Goal: Task Accomplishment & Management: Use online tool/utility

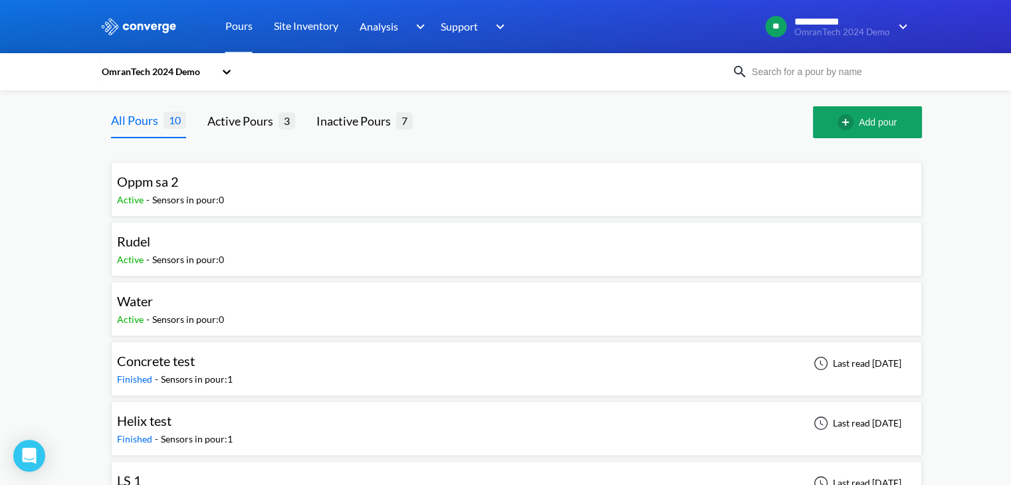
click at [136, 70] on div "OmranTech 2024 Demo" at bounding box center [157, 71] width 114 height 15
click at [188, 74] on div "OmranTech 2024 Demo" at bounding box center [157, 71] width 114 height 15
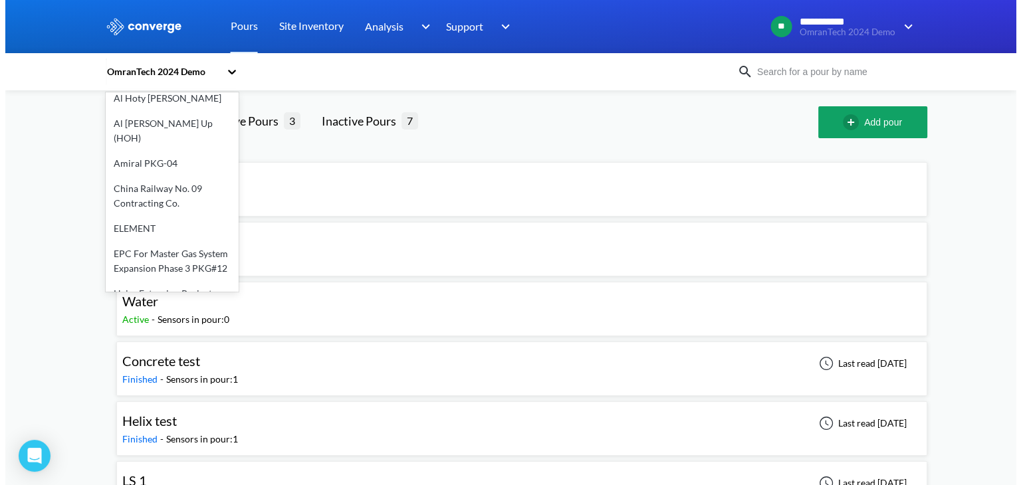
scroll to position [66, 0]
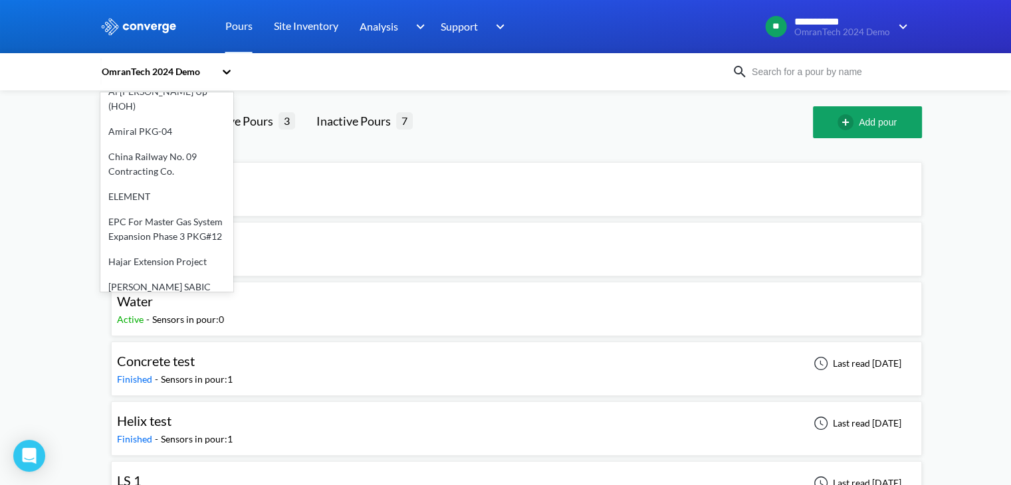
click at [189, 217] on div "EPC For Master Gas System Expansion Phase 3 PKG#12" at bounding box center [166, 229] width 133 height 40
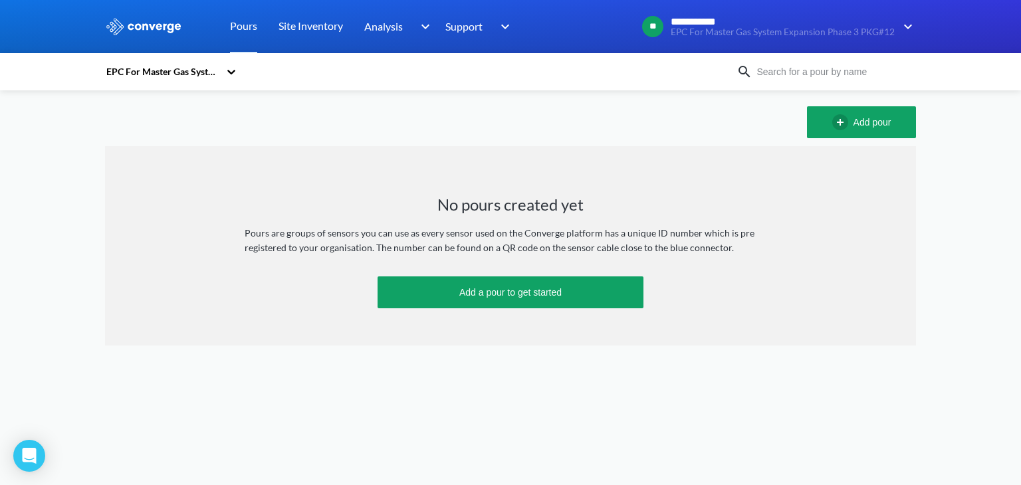
click at [231, 74] on icon at bounding box center [231, 71] width 13 height 13
click at [231, 74] on icon at bounding box center [231, 72] width 8 height 5
click at [316, 76] on div "EPC For Master Gas System Expansion Phase 3 PKG#12" at bounding box center [420, 72] width 631 height 31
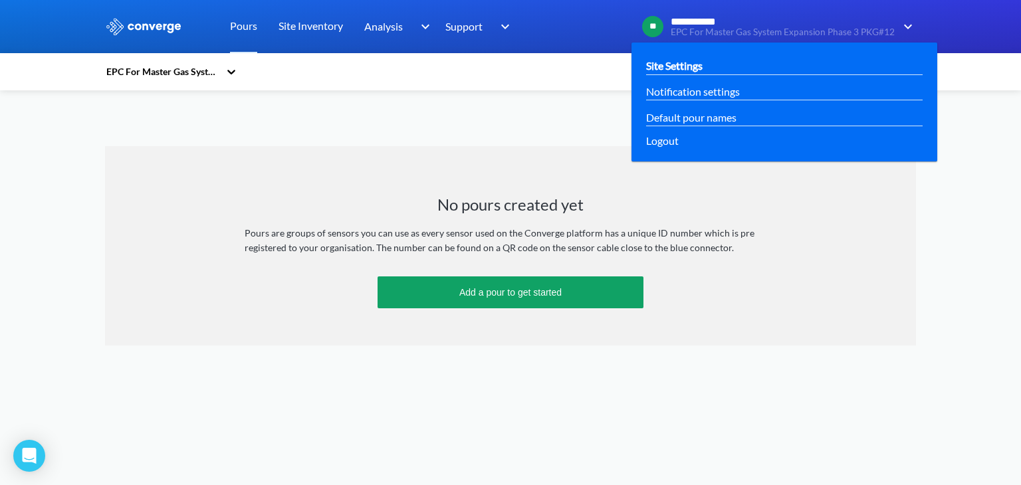
click at [675, 66] on link "Site Settings" at bounding box center [674, 65] width 57 height 17
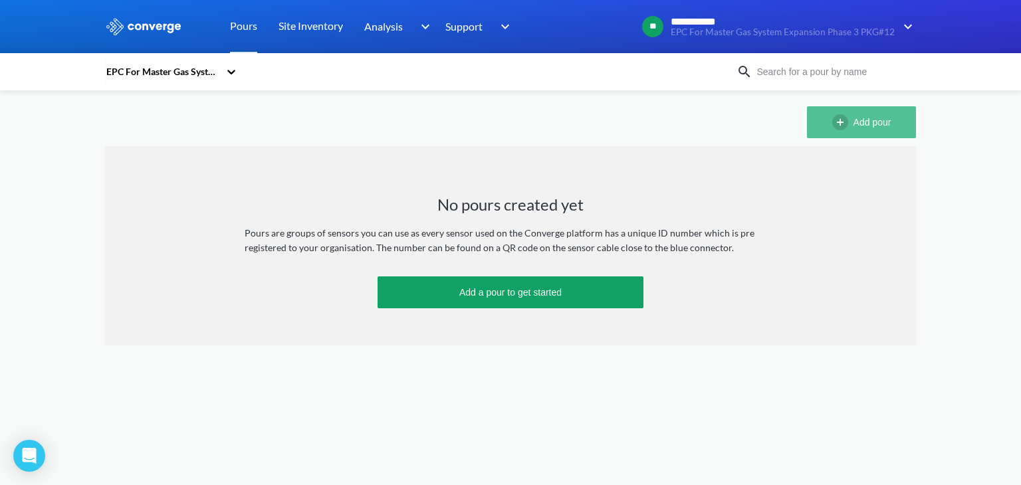
click at [849, 126] on img "button" at bounding box center [842, 122] width 21 height 16
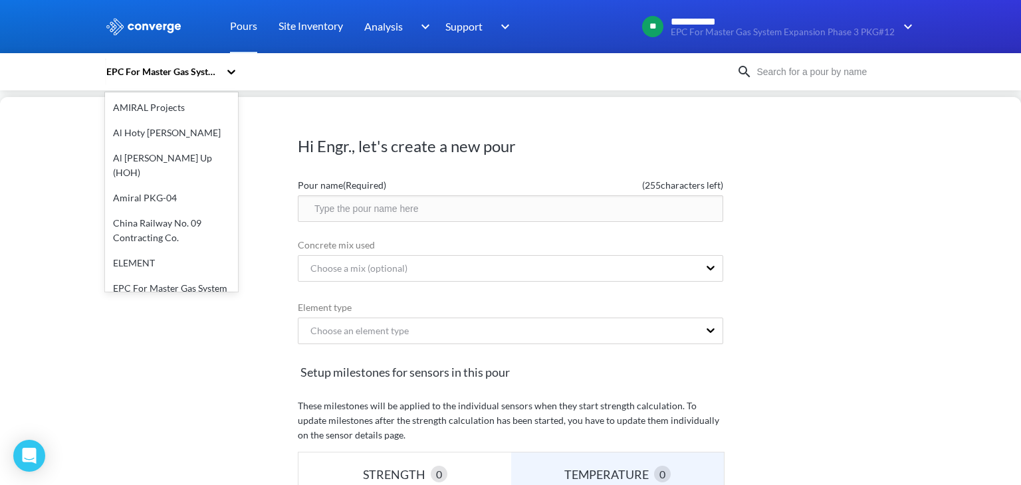
click at [229, 74] on icon at bounding box center [231, 71] width 13 height 13
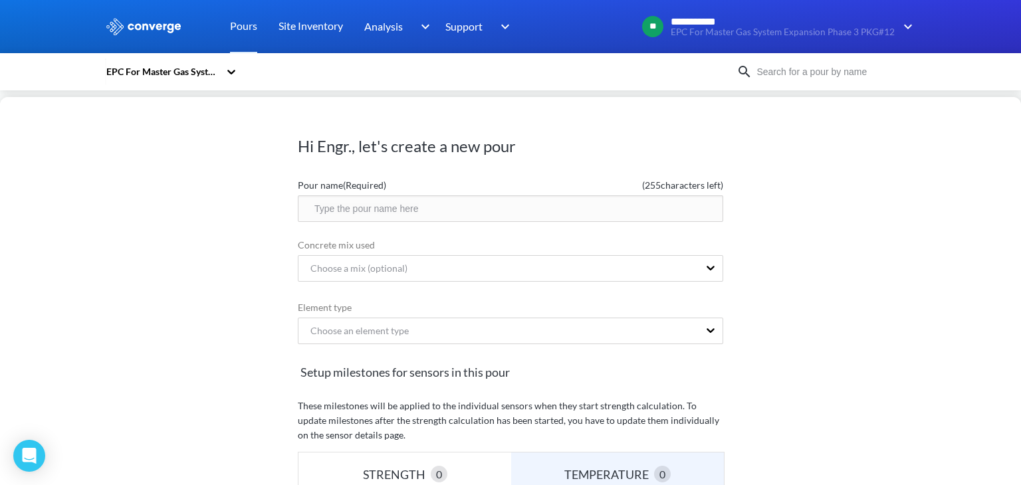
click at [295, 65] on div "EPC For Master Gas System Expansion Phase 3 PKG#12" at bounding box center [420, 72] width 631 height 31
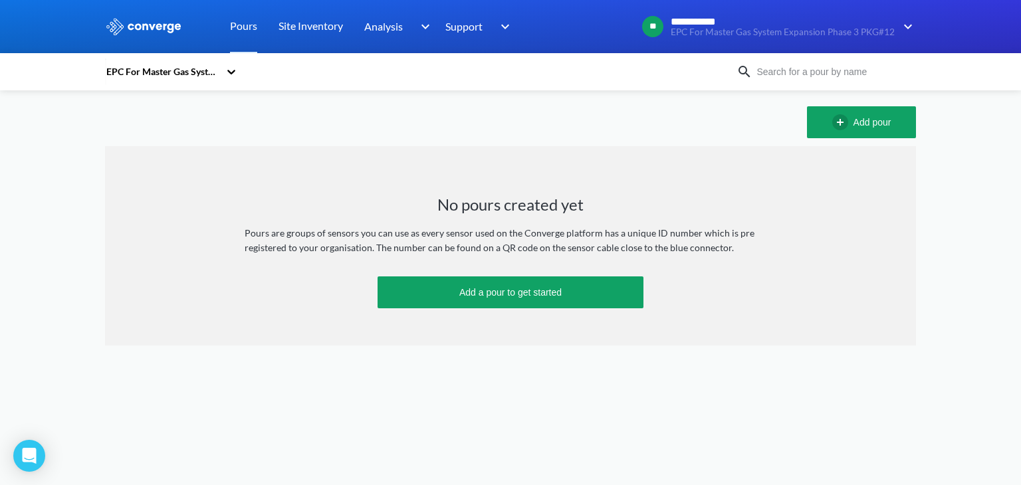
click at [197, 74] on div "EPC For Master Gas System Expansion Phase 3 PKG#12" at bounding box center [162, 71] width 114 height 15
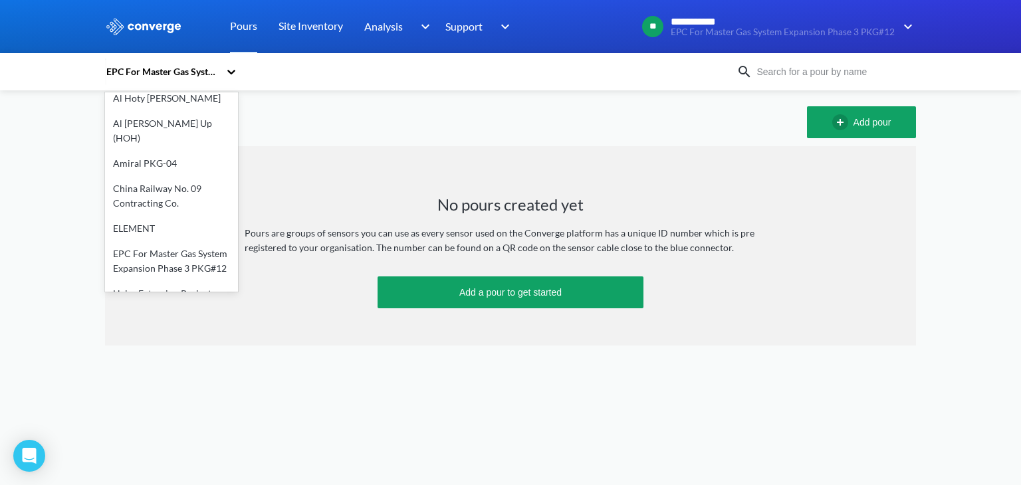
scroll to position [66, 0]
